Goal: Find specific page/section: Find specific page/section

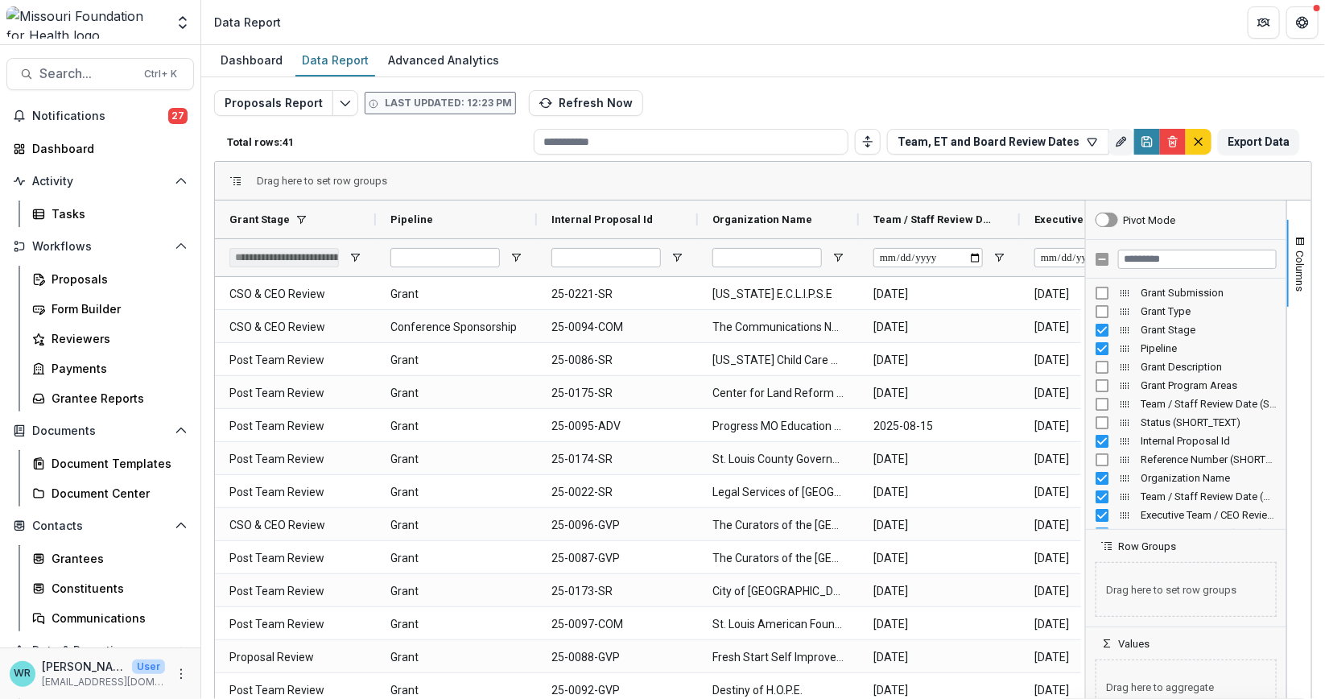
scroll to position [59, 0]
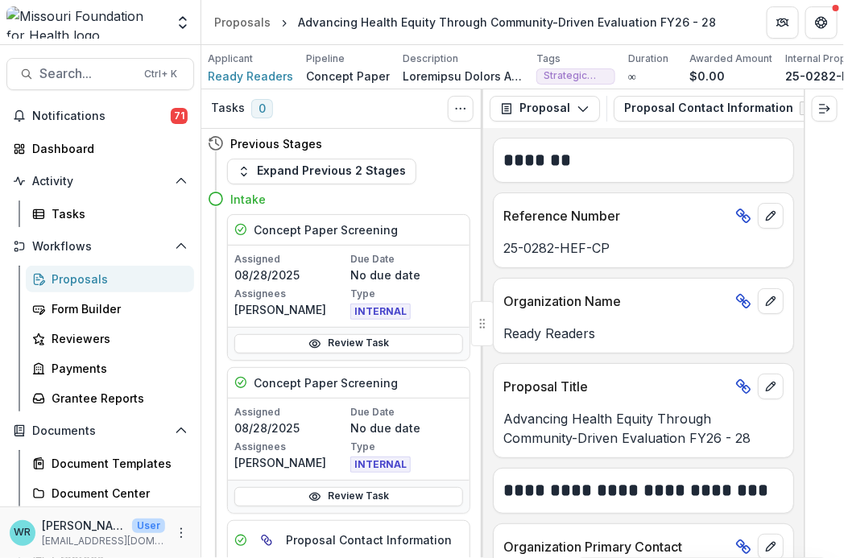
click at [72, 75] on span "Search..." at bounding box center [86, 73] width 95 height 15
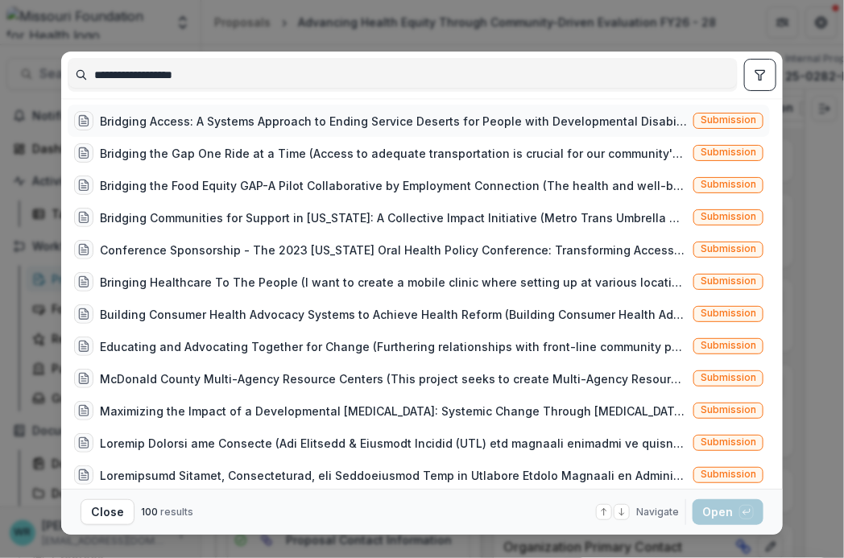
type input "**********"
click at [737, 122] on span "Submission" at bounding box center [728, 119] width 56 height 11
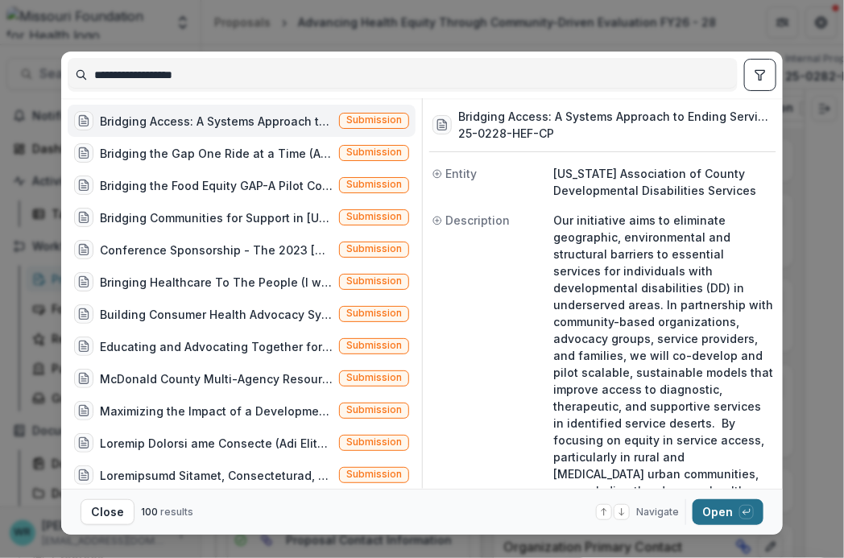
click at [715, 509] on button "Open with enter key" at bounding box center [727, 512] width 71 height 26
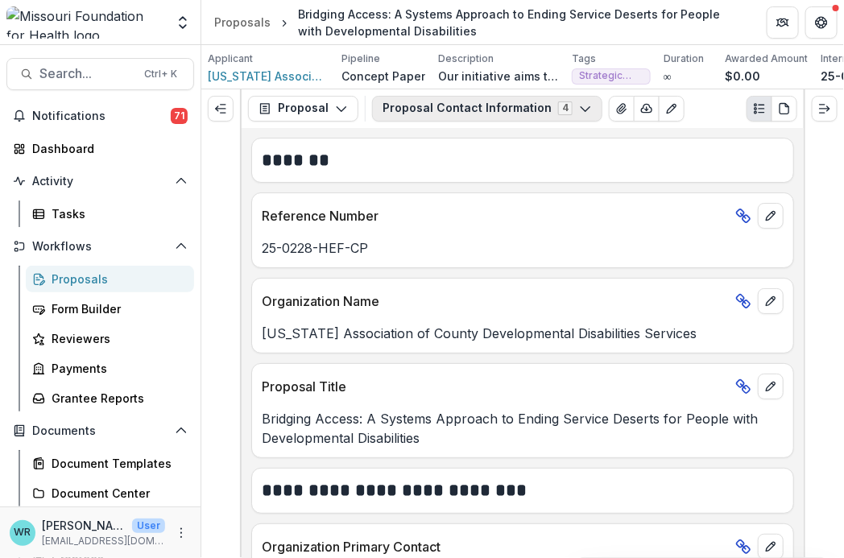
click at [579, 115] on icon "button" at bounding box center [585, 108] width 13 height 13
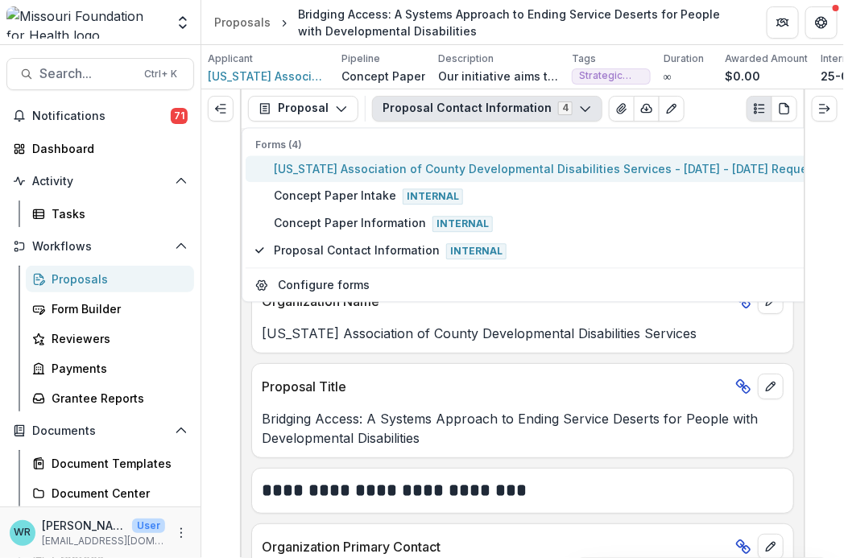
click at [456, 167] on span "Missouri Association of County Developmental Disabilities Services - 2025 - 202…" at bounding box center [602, 168] width 657 height 17
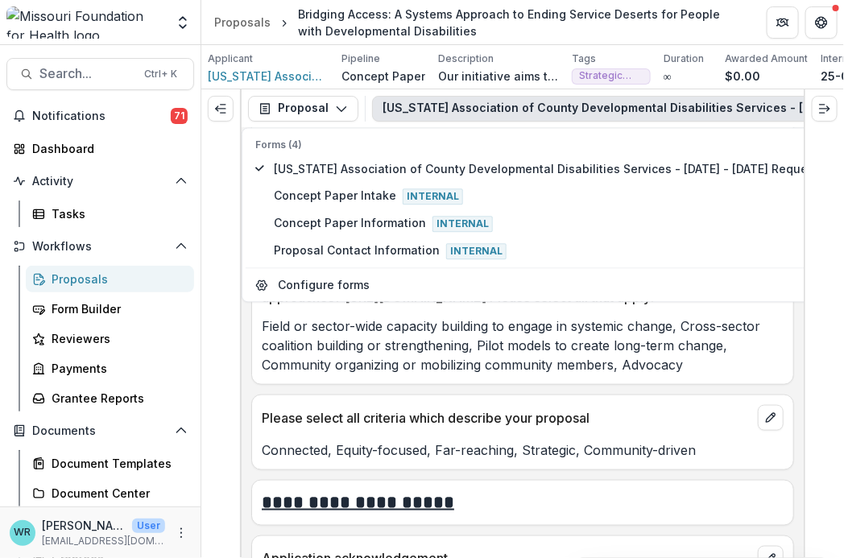
scroll to position [4025, 0]
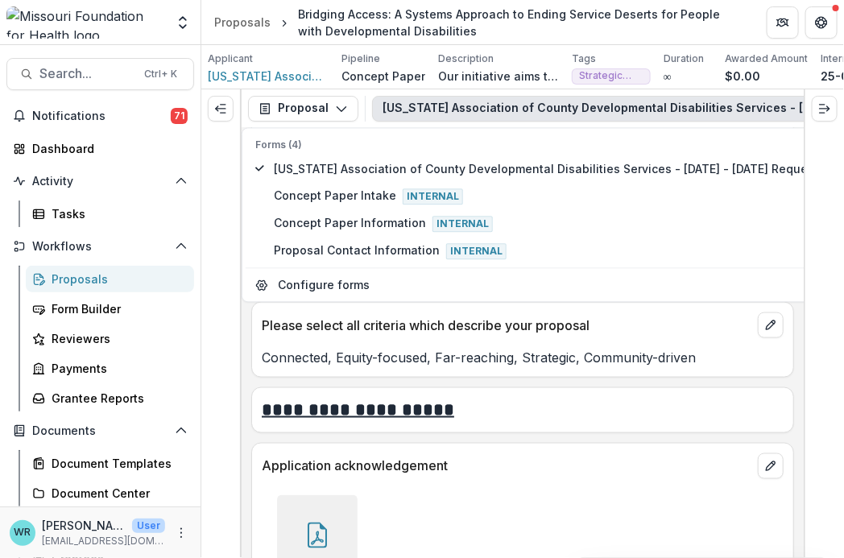
click at [827, 364] on div at bounding box center [823, 323] width 40 height 469
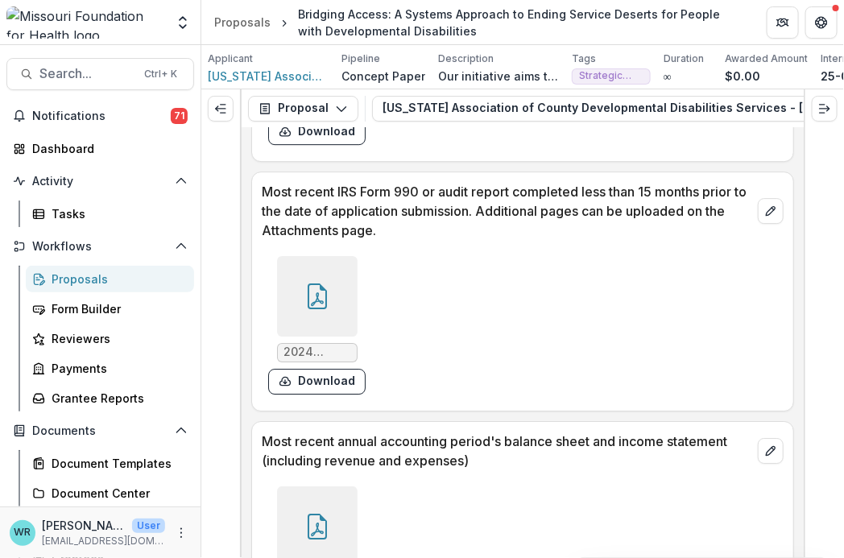
scroll to position [4919, 0]
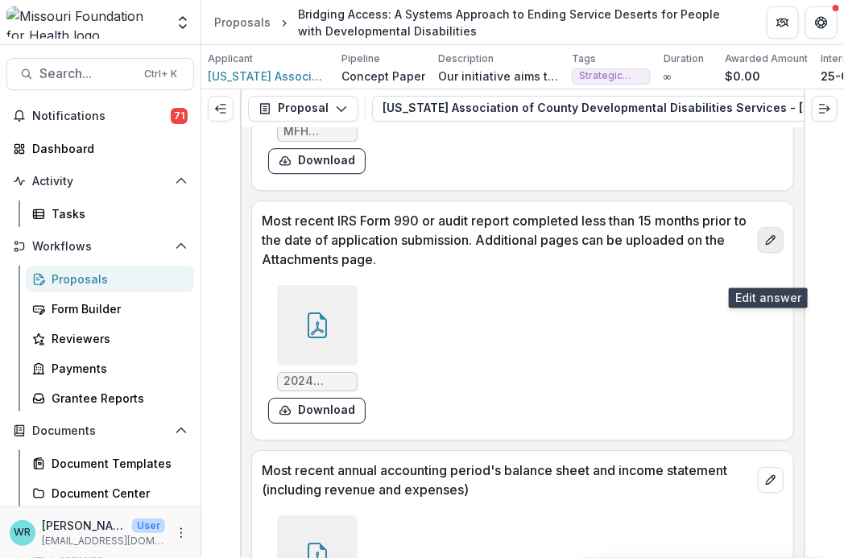
click at [769, 246] on icon "edit" at bounding box center [770, 239] width 13 height 13
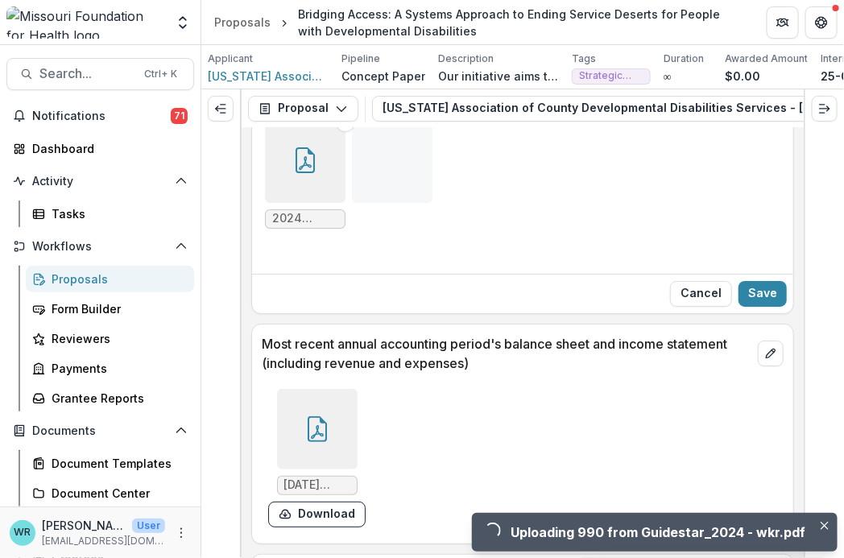
scroll to position [5187, 0]
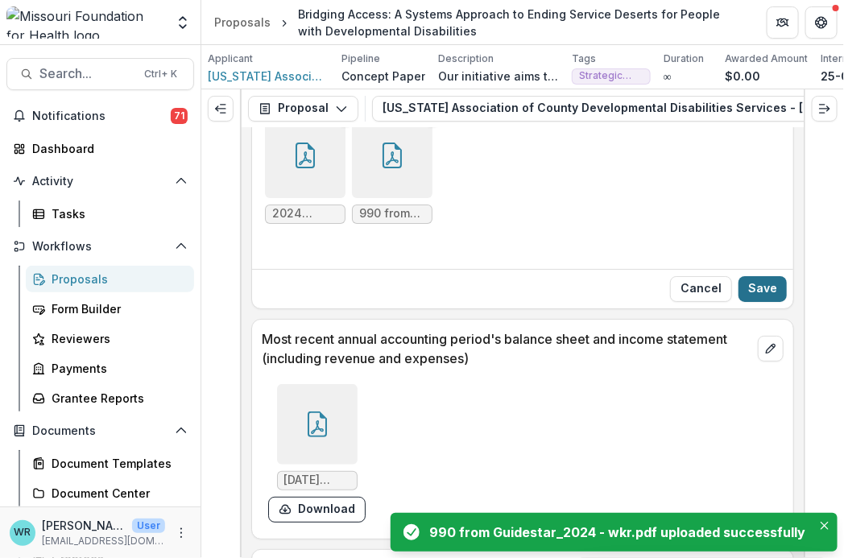
click at [769, 302] on button "Save" at bounding box center [762, 289] width 48 height 26
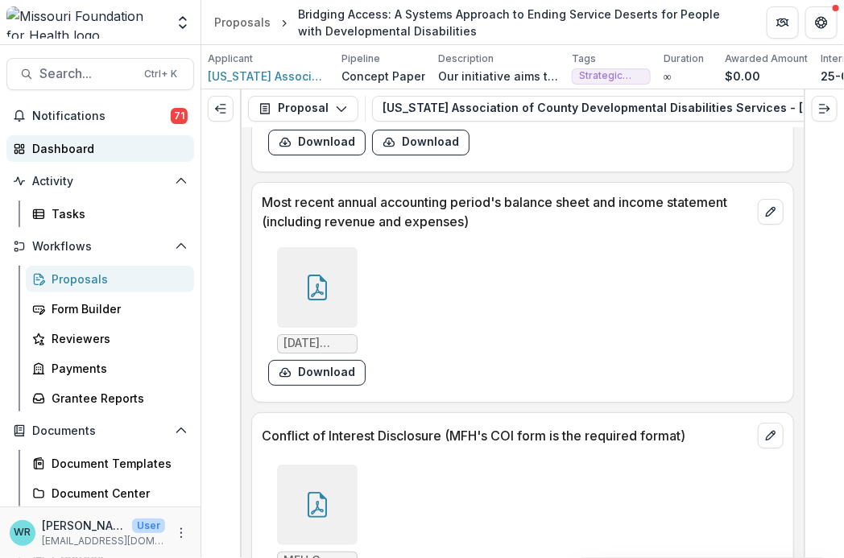
drag, startPoint x: 78, startPoint y: 120, endPoint x: 136, endPoint y: 149, distance: 64.8
click at [78, 120] on span "Notifications" at bounding box center [101, 116] width 138 height 14
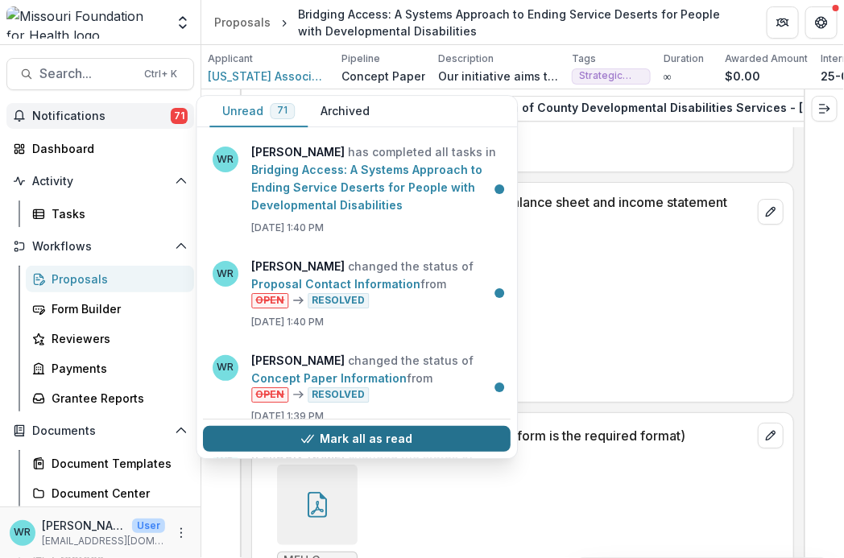
click at [323, 433] on button "Mark all as read" at bounding box center [356, 439] width 307 height 26
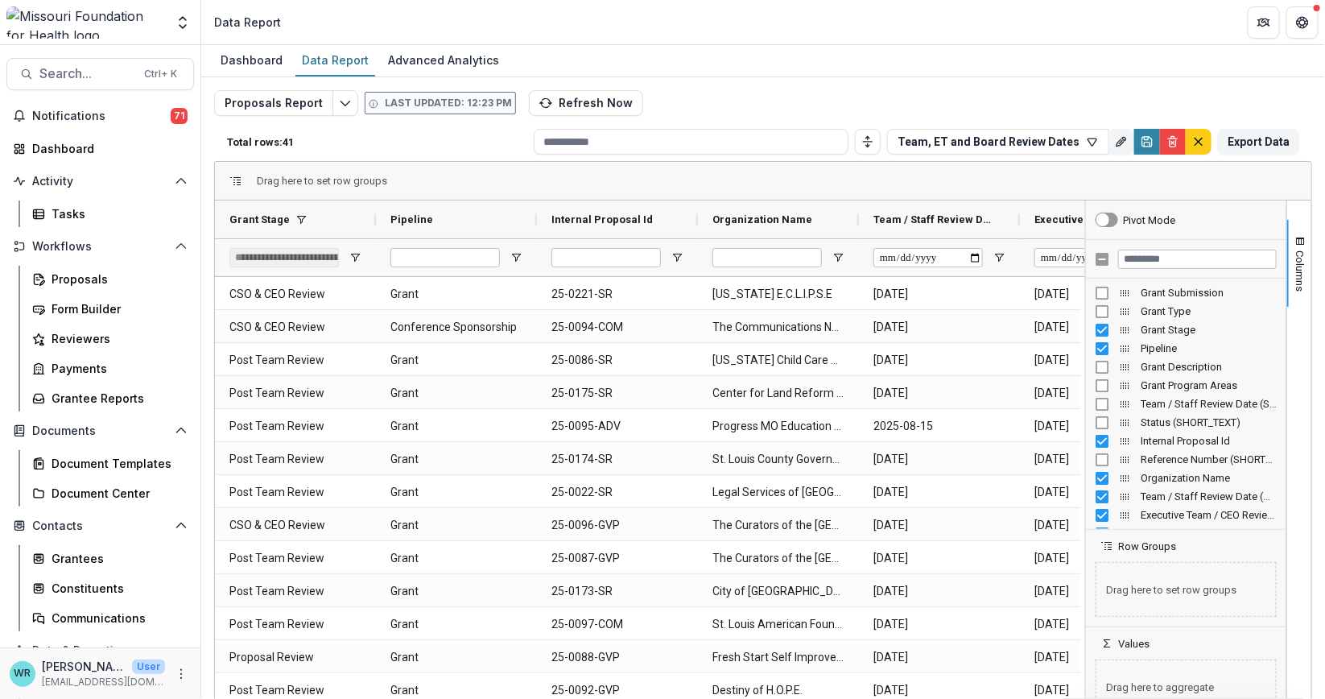
scroll to position [59, 0]
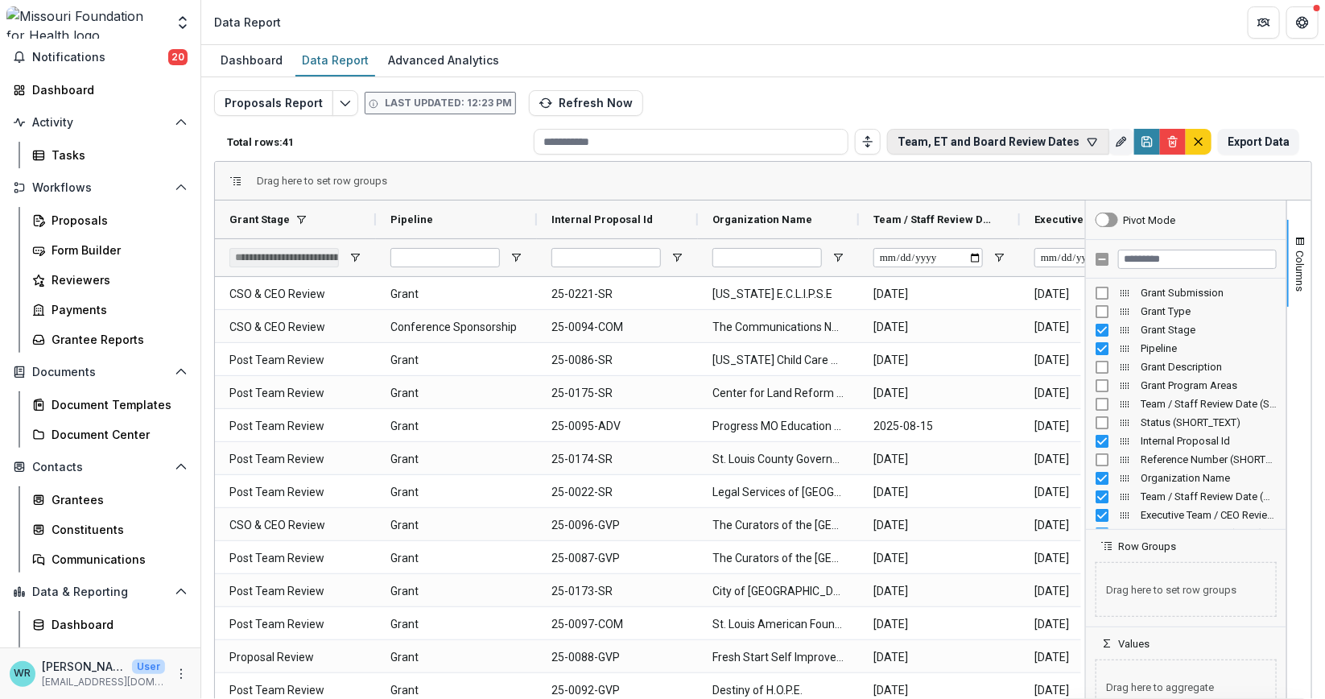
click at [1088, 139] on icon "button" at bounding box center [1092, 141] width 13 height 13
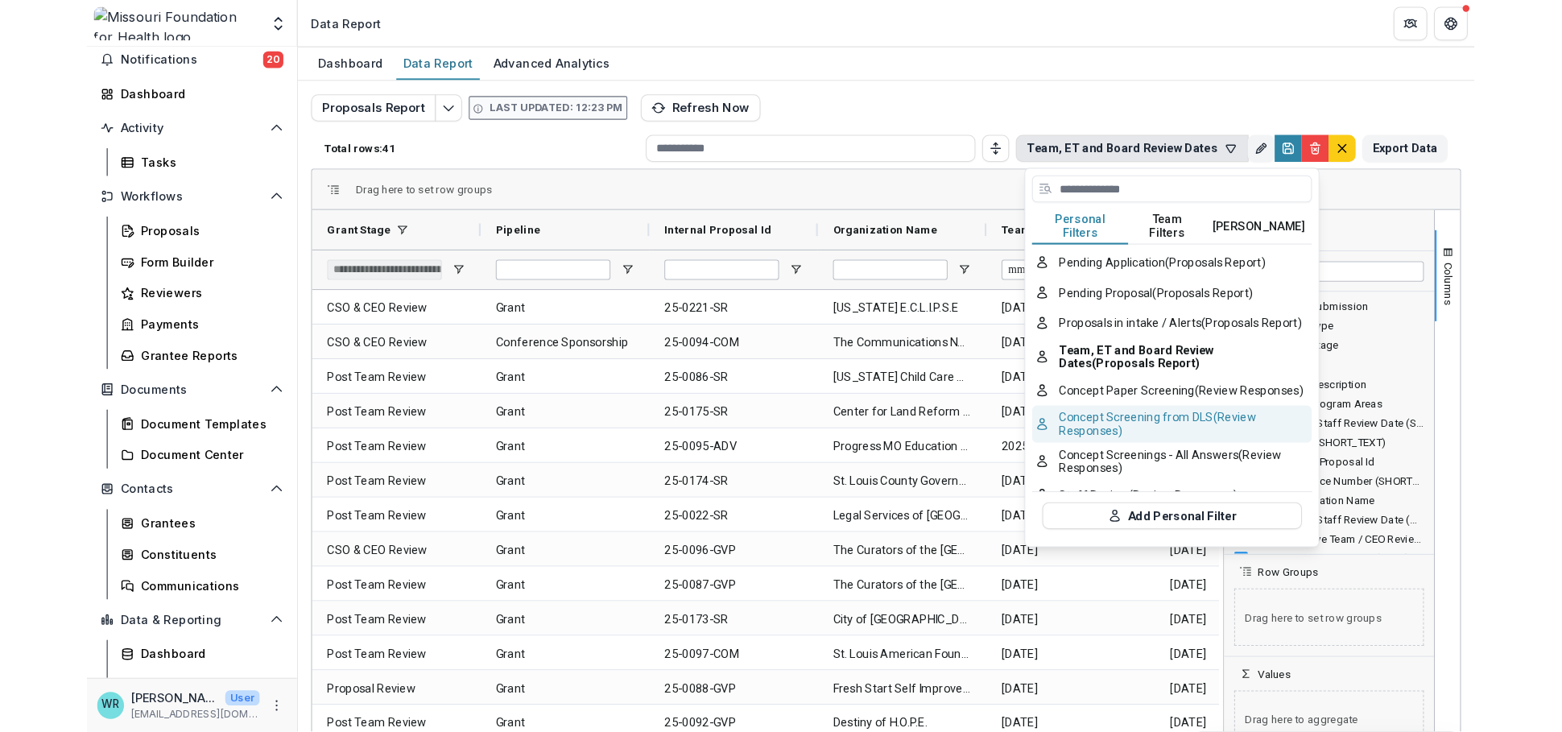
scroll to position [122, 0]
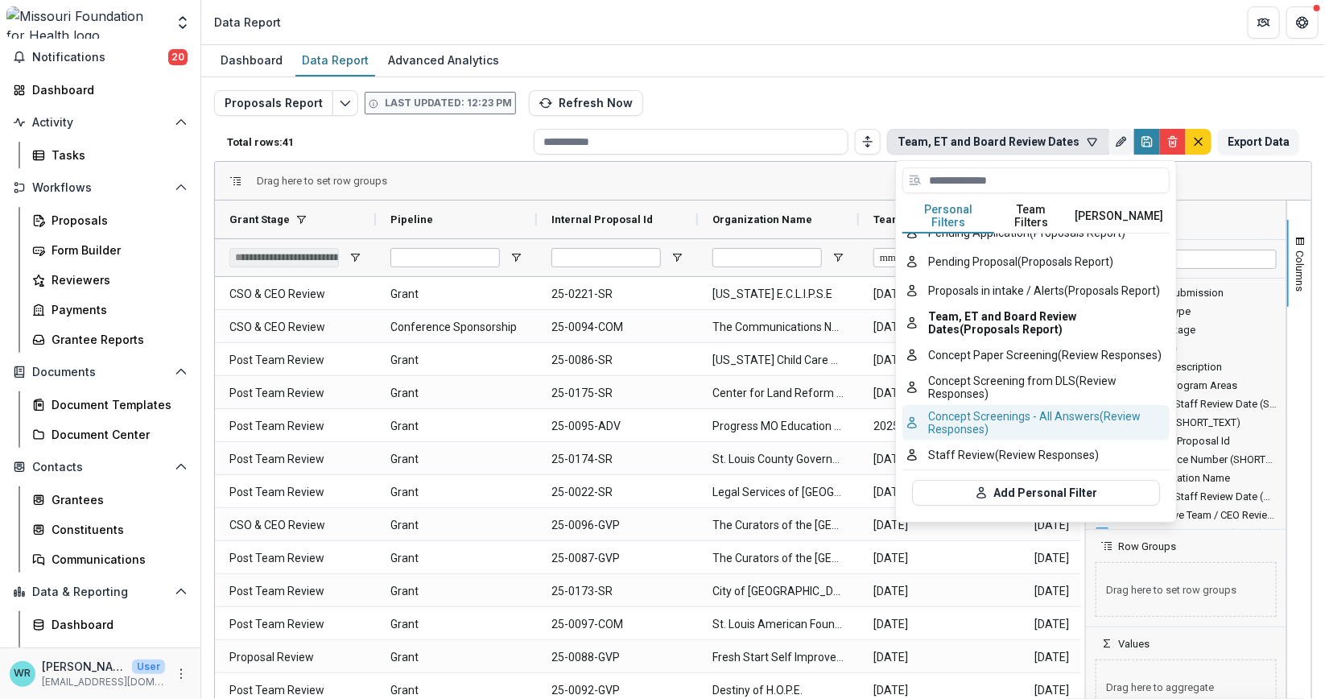
click at [985, 405] on button "Concept Screenings - All Answers (Review Responses)" at bounding box center [1035, 422] width 267 height 35
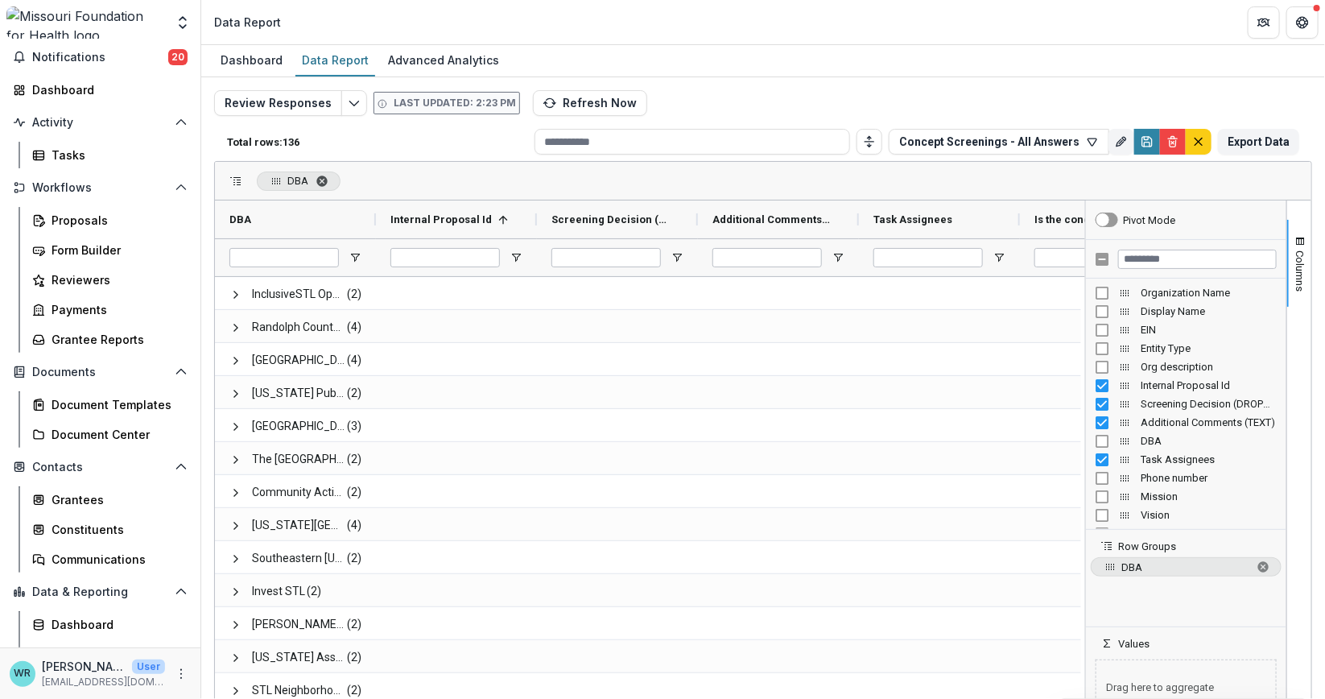
click at [320, 175] on span "DBA. Press ENTER to sort. Press DELETE to remove" at bounding box center [322, 181] width 13 height 13
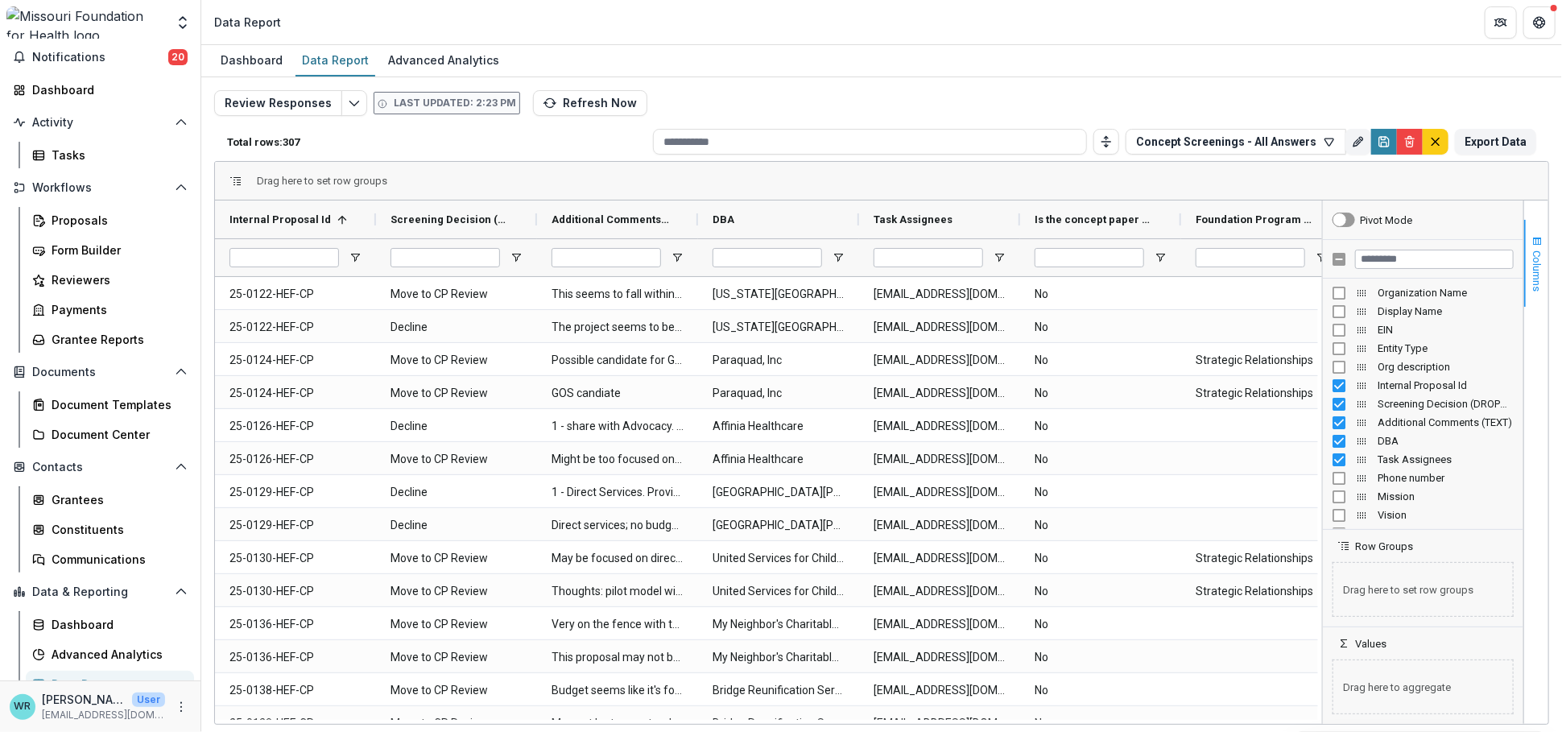
click at [1324, 258] on span "Columns" at bounding box center [1537, 270] width 12 height 41
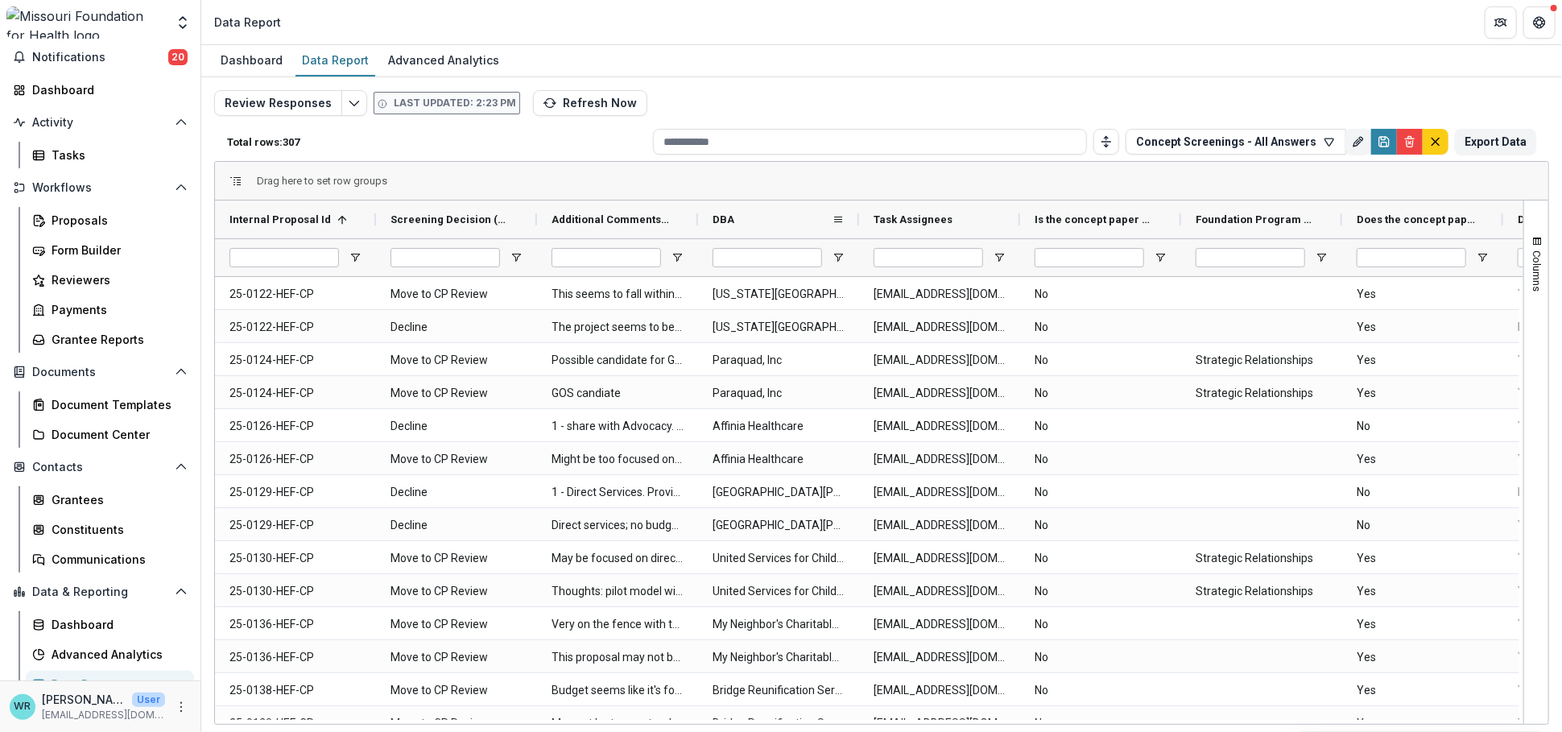
click at [758, 214] on div "DBA" at bounding box center [771, 219] width 119 height 30
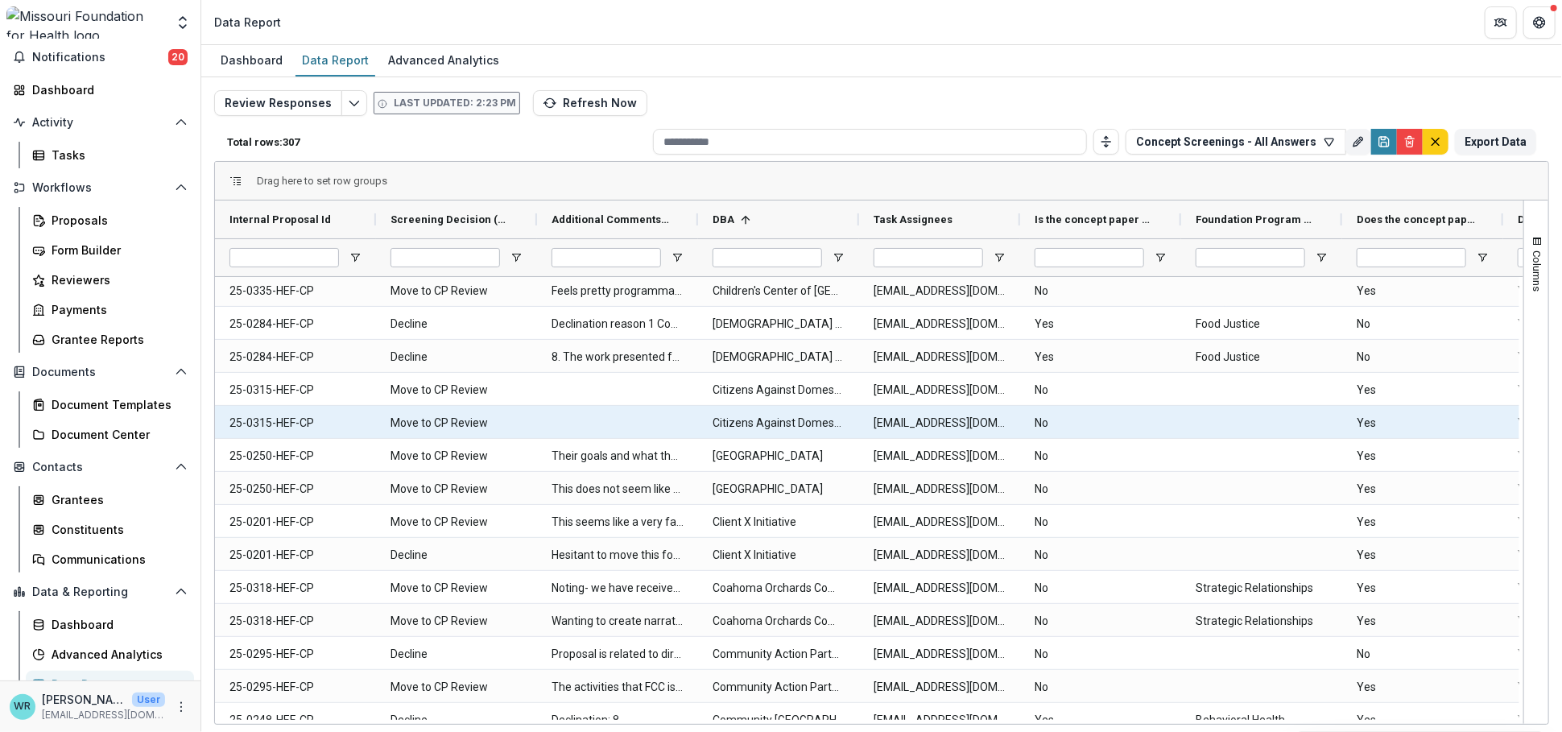
scroll to position [951, 0]
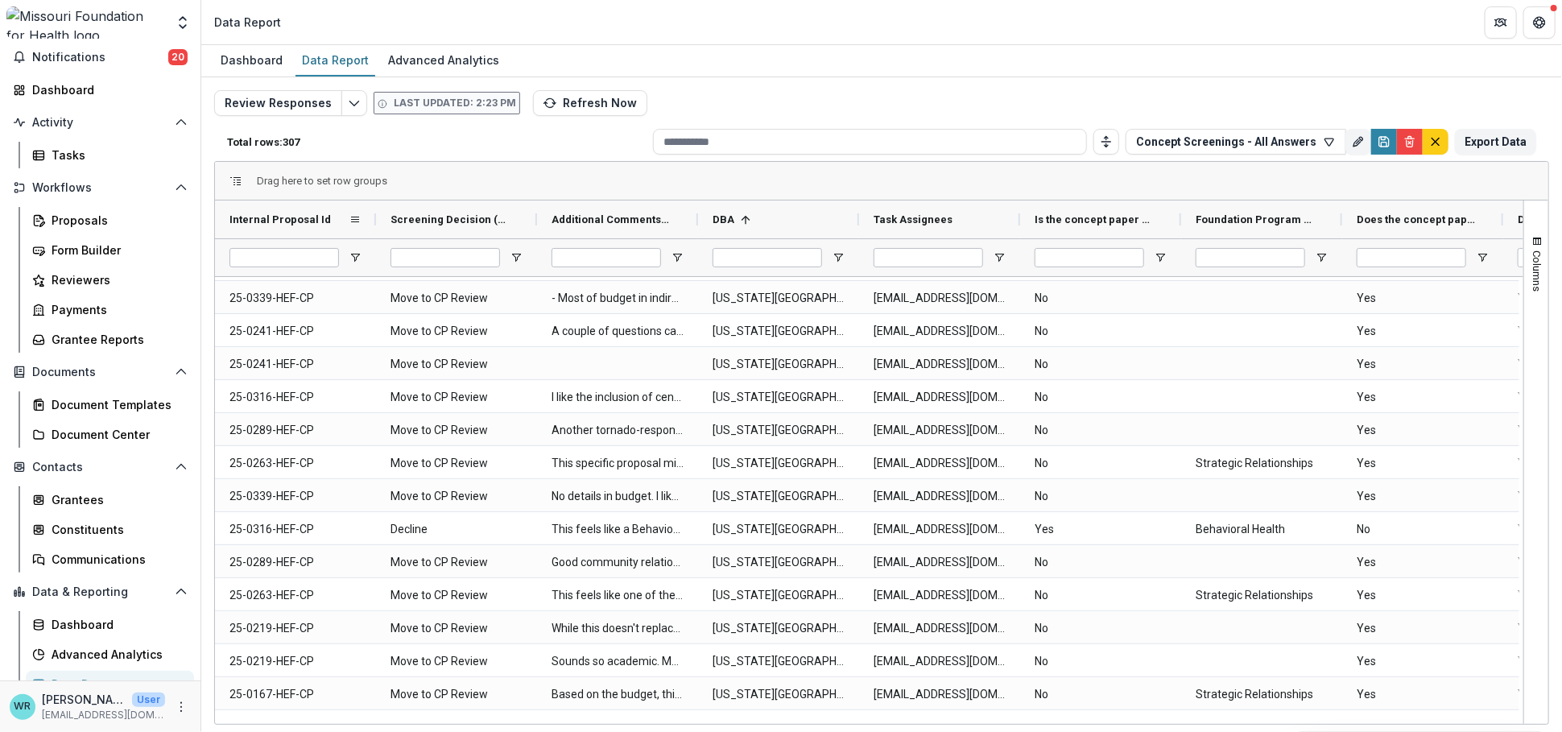
click at [289, 225] on span "Internal Proposal Id" at bounding box center [279, 219] width 101 height 12
